Goal: Task Accomplishment & Management: Manage account settings

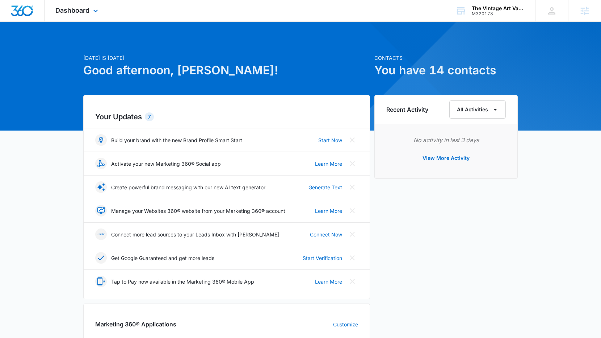
click at [71, 18] on div "Dashboard Apps Reputation Websites Forms CRM Email Social Shop Content Ads Inte…" at bounding box center [78, 10] width 66 height 21
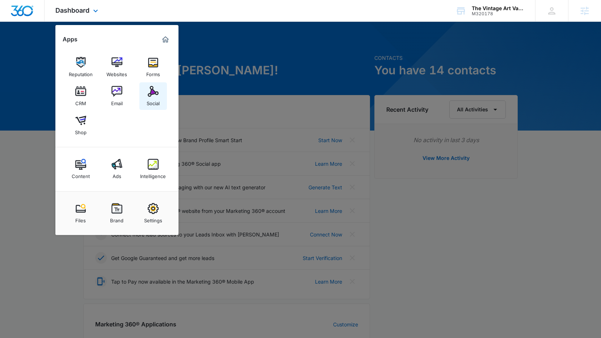
click at [158, 95] on img at bounding box center [153, 91] width 11 height 11
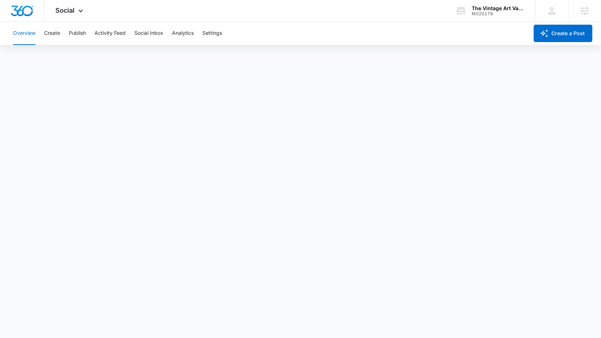
click at [61, 33] on div "Overview Create Publish Activity Feed Social Inbox Analytics Settings" at bounding box center [269, 33] width 520 height 23
click at [54, 34] on button "Create" at bounding box center [52, 33] width 16 height 23
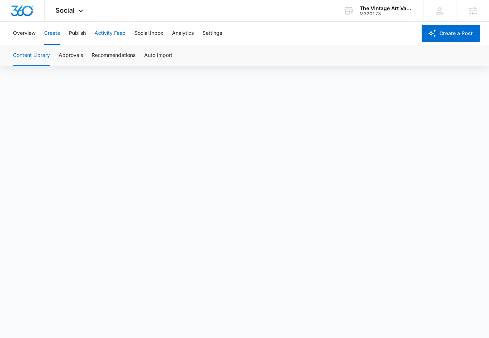
click at [97, 37] on button "Activity Feed" at bounding box center [110, 33] width 31 height 23
click at [76, 37] on button "Publish" at bounding box center [77, 33] width 17 height 23
click at [59, 54] on button "Schedules" at bounding box center [55, 55] width 25 height 20
click at [57, 34] on button "Create" at bounding box center [52, 33] width 16 height 23
click at [74, 39] on button "Publish" at bounding box center [77, 33] width 17 height 23
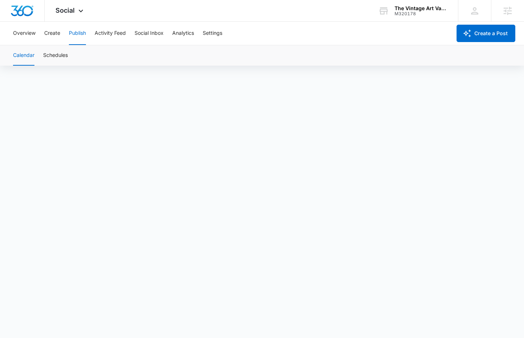
scroll to position [5, 0]
click at [79, 13] on icon at bounding box center [80, 12] width 9 height 9
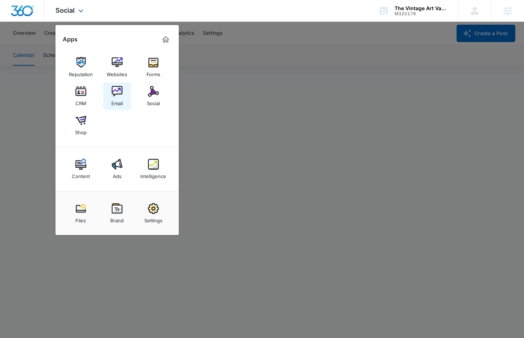
click at [124, 95] on link "Email" at bounding box center [117, 96] width 28 height 28
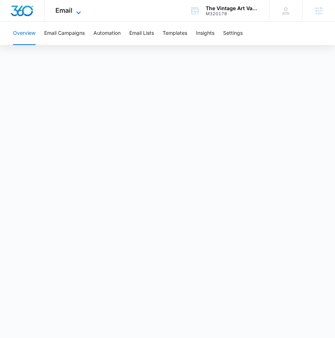
click at [64, 7] on span "Email" at bounding box center [63, 11] width 17 height 8
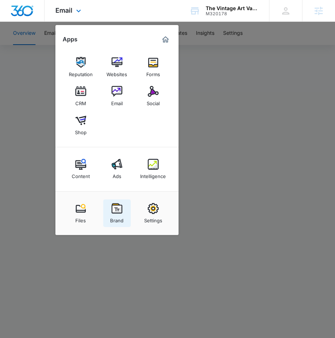
click at [116, 208] on img at bounding box center [117, 208] width 11 height 11
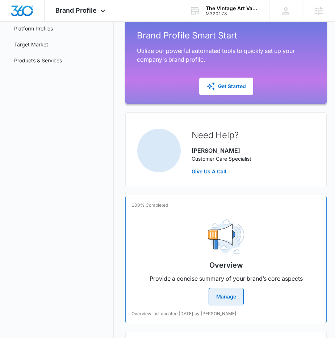
scroll to position [156, 0]
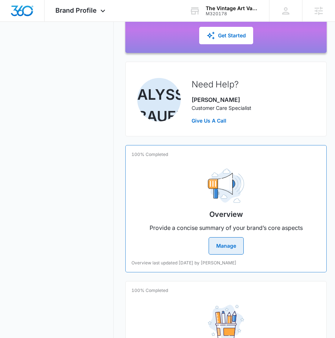
click at [187, 208] on div "Overview Provide a concise summary of your brand’s core aspects Manage" at bounding box center [226, 209] width 189 height 92
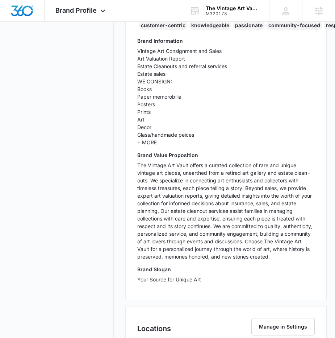
scroll to position [26, 0]
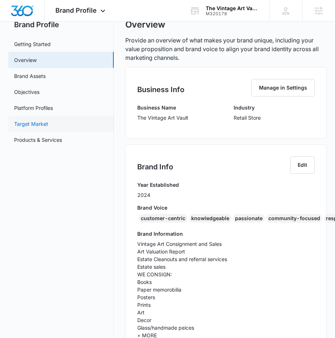
click at [48, 122] on link "Target Market" at bounding box center [31, 124] width 34 height 8
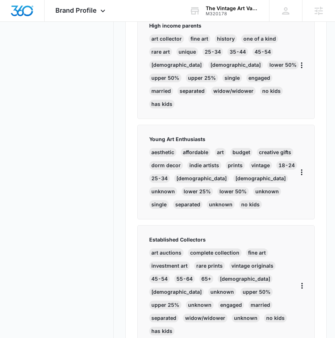
scroll to position [501, 0]
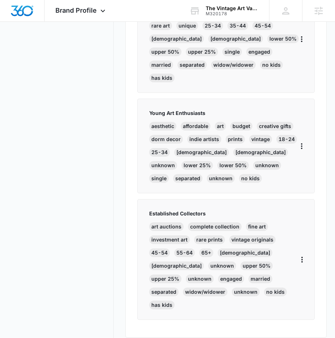
click at [166, 209] on p "Established Collectors" at bounding box center [224, 213] width 151 height 8
copy p "Established Collectors"
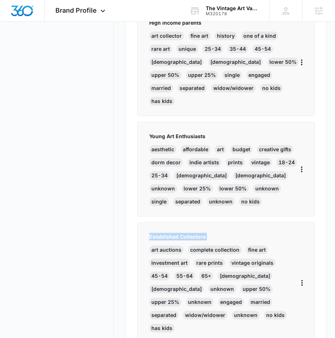
scroll to position [400, 0]
